Goal: Task Accomplishment & Management: Complete application form

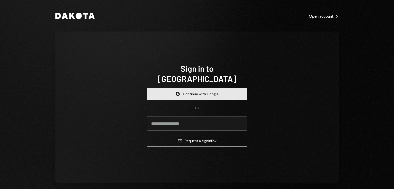
click at [208, 90] on button "Google Continue with Google" at bounding box center [197, 94] width 101 height 12
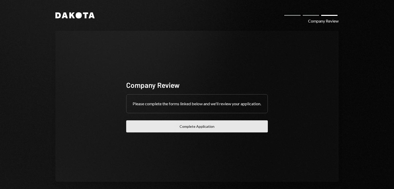
click at [213, 133] on button "Complete Application" at bounding box center [197, 127] width 142 height 12
click at [204, 131] on button "Complete Application" at bounding box center [197, 127] width 142 height 12
click at [168, 131] on button "Complete Application" at bounding box center [197, 127] width 142 height 12
click at [213, 129] on button "Complete Application" at bounding box center [197, 127] width 142 height 12
click at [199, 130] on button "Complete Application" at bounding box center [197, 127] width 142 height 12
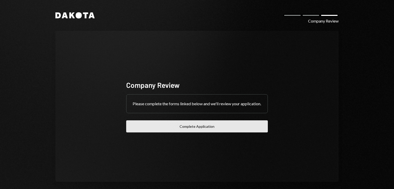
click at [194, 126] on button "Complete Application" at bounding box center [197, 127] width 142 height 12
